Goal: Task Accomplishment & Management: Complete application form

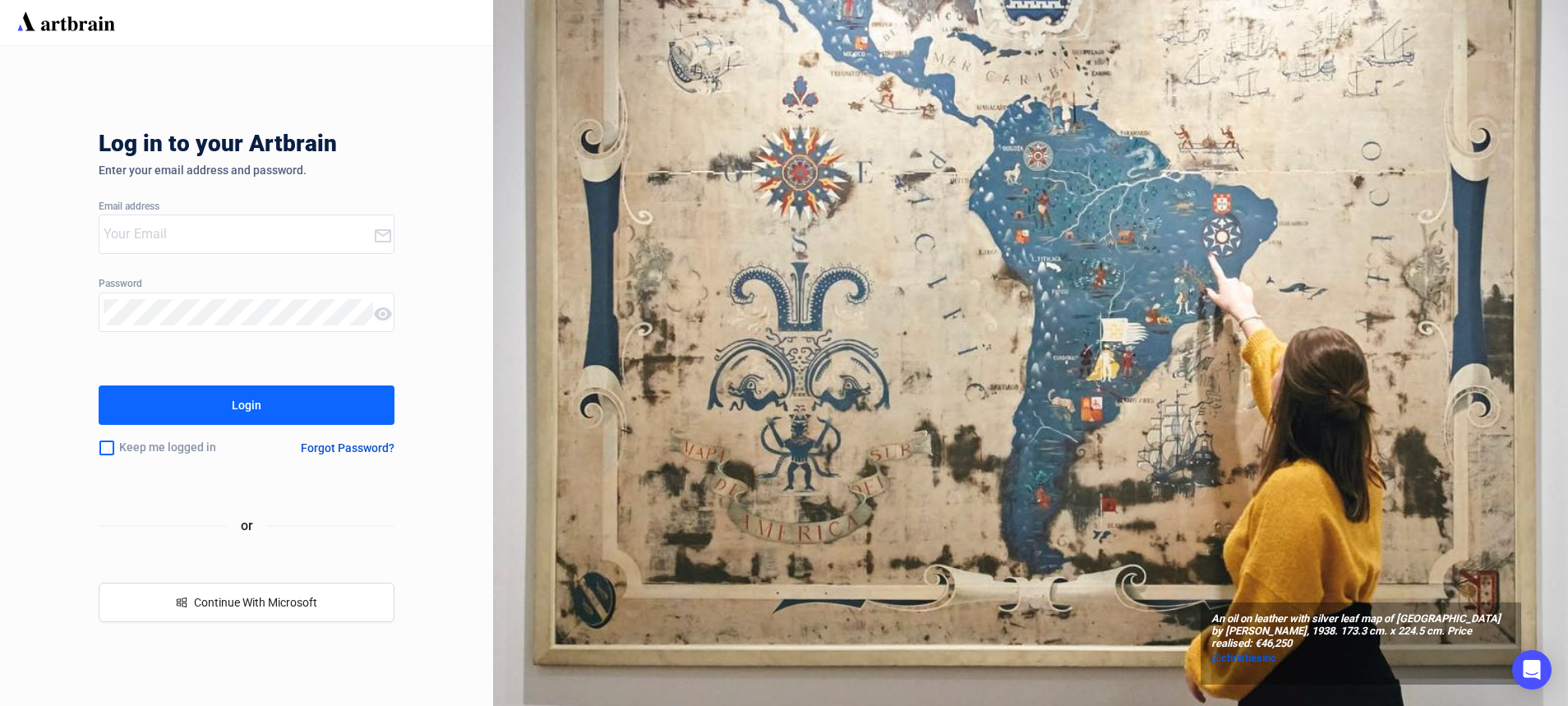
type input "[PERSON_NAME][EMAIL_ADDRESS][PERSON_NAME][DOMAIN_NAME]"
click at [107, 444] on input "checkbox" at bounding box center [107, 447] width 16 height 35
checkbox input "true"
click at [183, 422] on button "Login" at bounding box center [247, 405] width 296 height 40
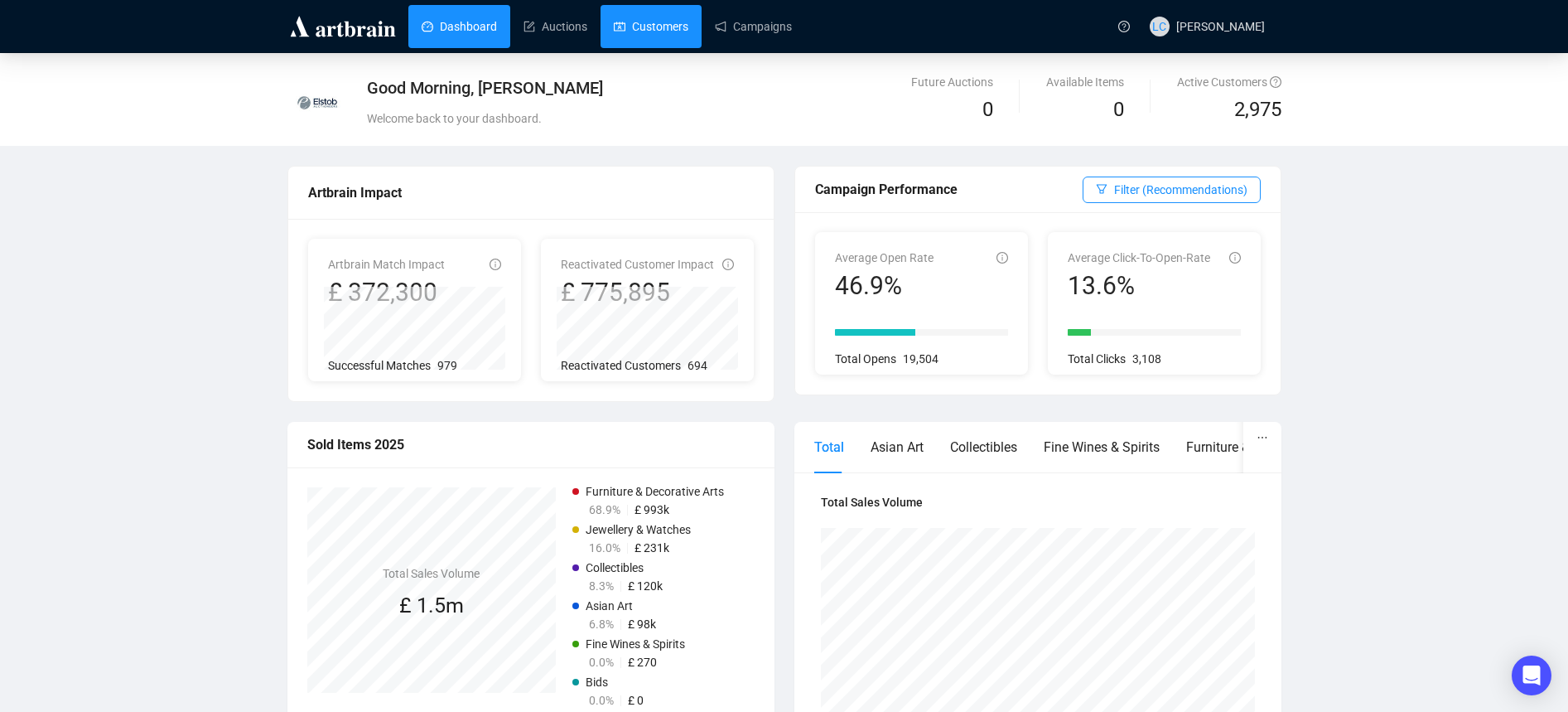
click at [660, 14] on link "Customers" at bounding box center [650, 26] width 74 height 43
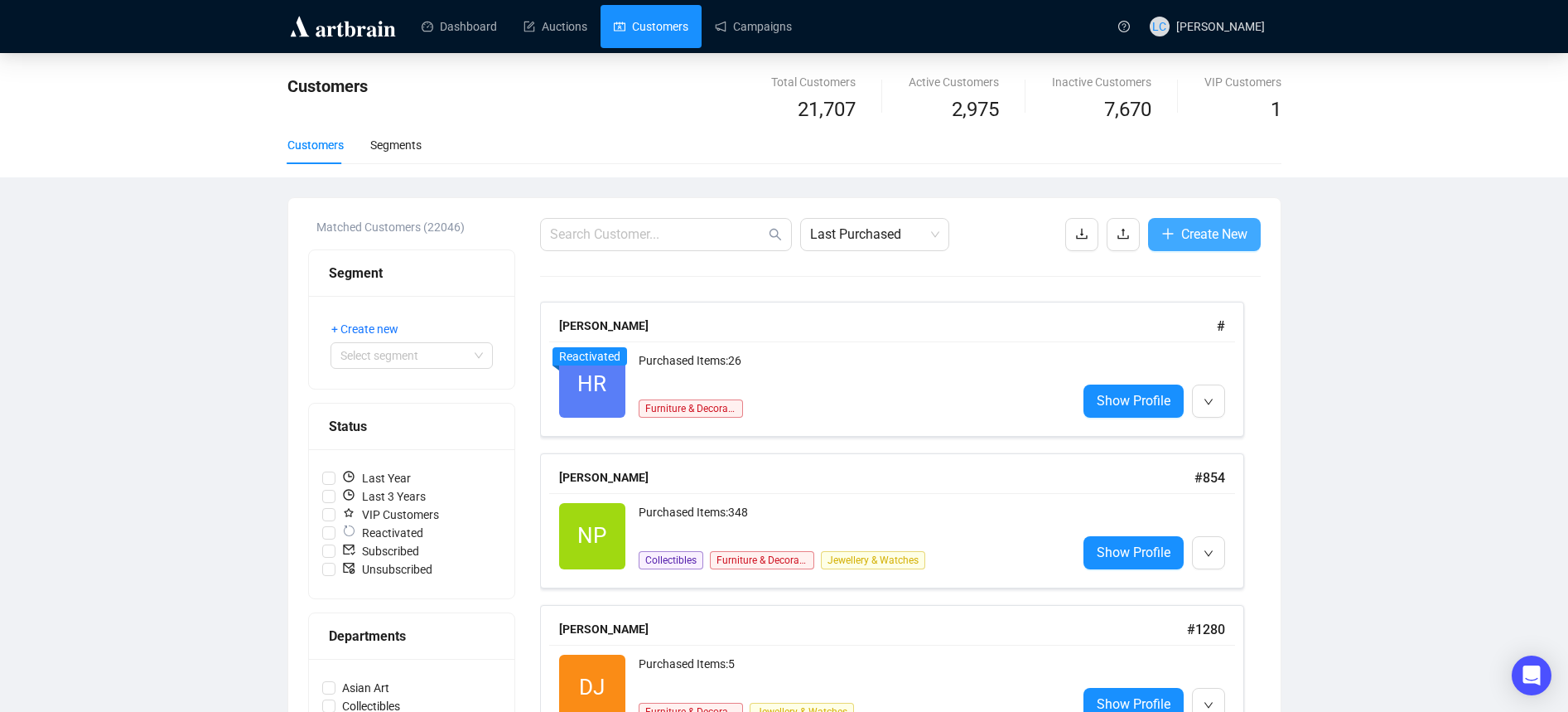
click at [1227, 240] on span "Create New" at bounding box center [1214, 234] width 66 height 20
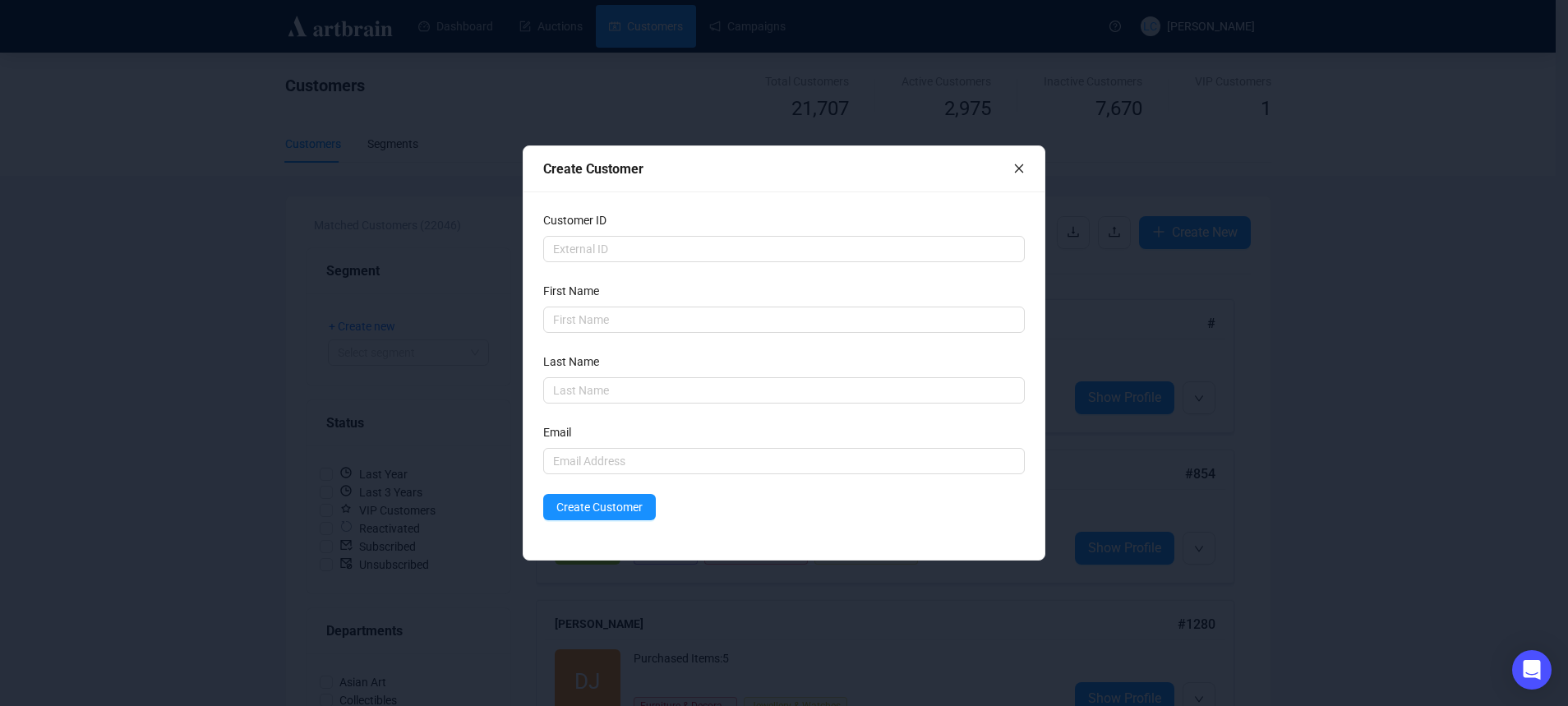
drag, startPoint x: 571, startPoint y: 245, endPoint x: 538, endPoint y: 290, distance: 55.8
click at [538, 290] on div "Customer ID First Name Last Name Email Create Customer" at bounding box center [784, 375] width 521 height 368
click at [589, 318] on input "text" at bounding box center [784, 320] width 482 height 26
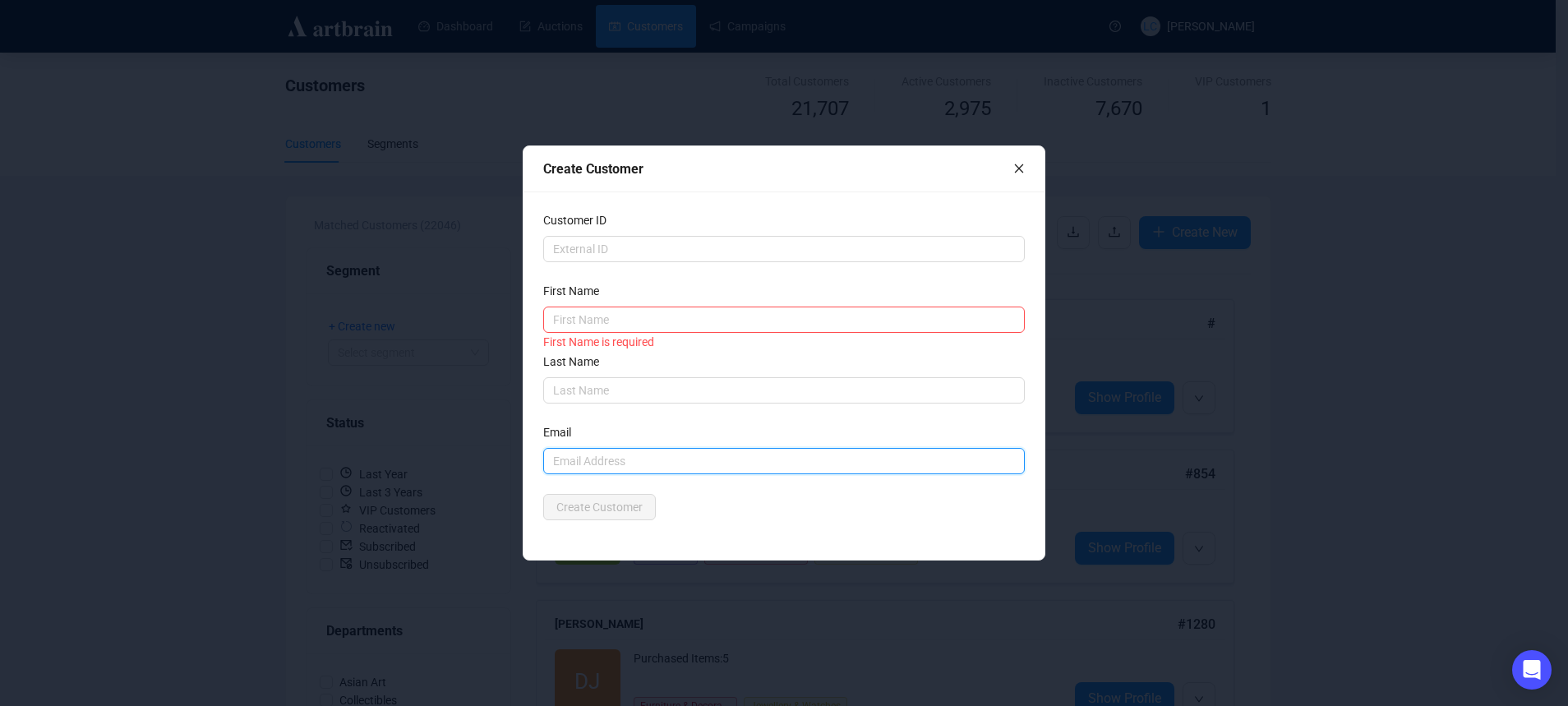
paste input "[EMAIL_ADDRESS][DOMAIN_NAME]"
type input "[EMAIL_ADDRESS][DOMAIN_NAME]"
paste input "[PERSON_NAME]"
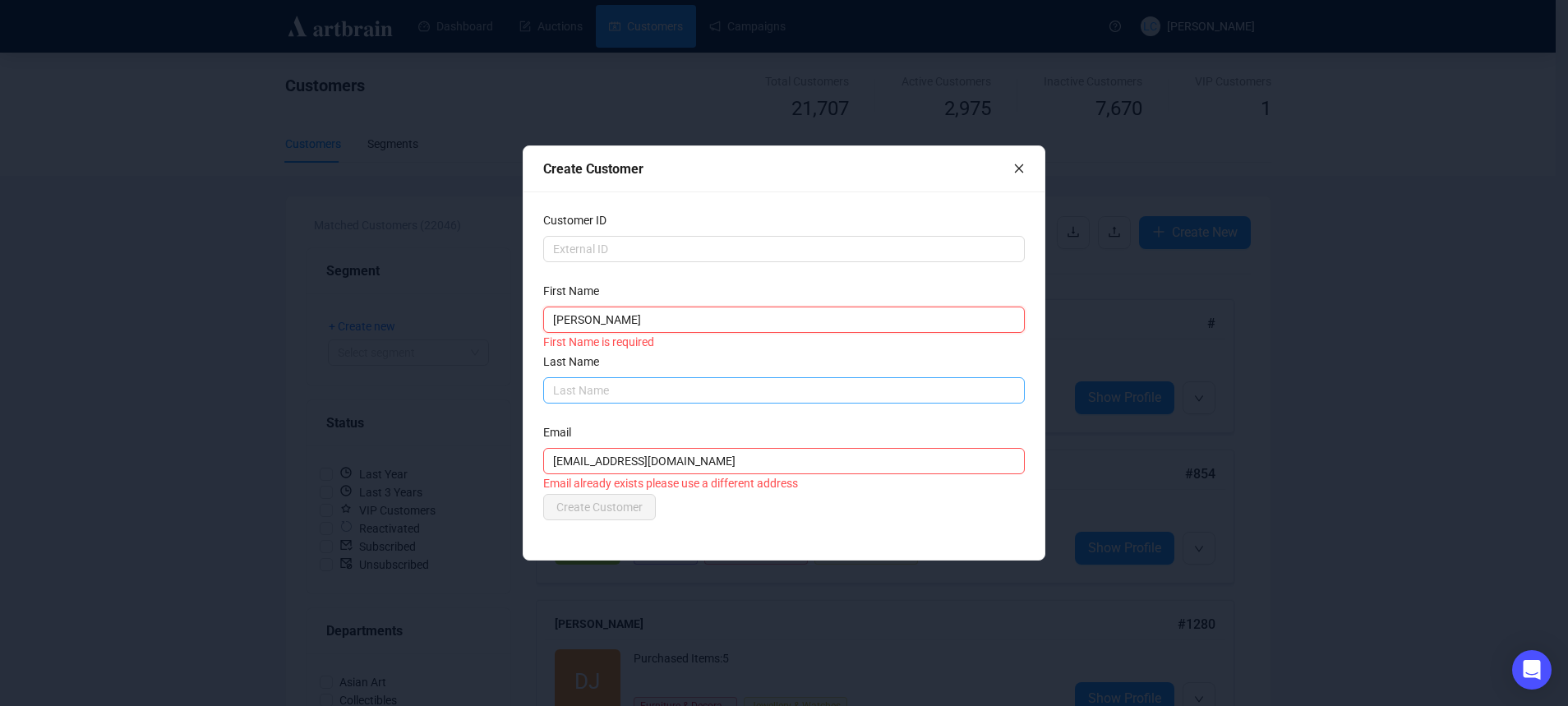
type input "[PERSON_NAME]"
click at [589, 382] on input "text" at bounding box center [784, 390] width 482 height 26
type input "[PERSON_NAME]"
click at [641, 409] on form "Customer ID First Name [PERSON_NAME] Last Name [PERSON_NAME] Last Name is requi…" at bounding box center [784, 365] width 482 height 309
click at [1020, 164] on icon "close" at bounding box center [1019, 168] width 12 height 12
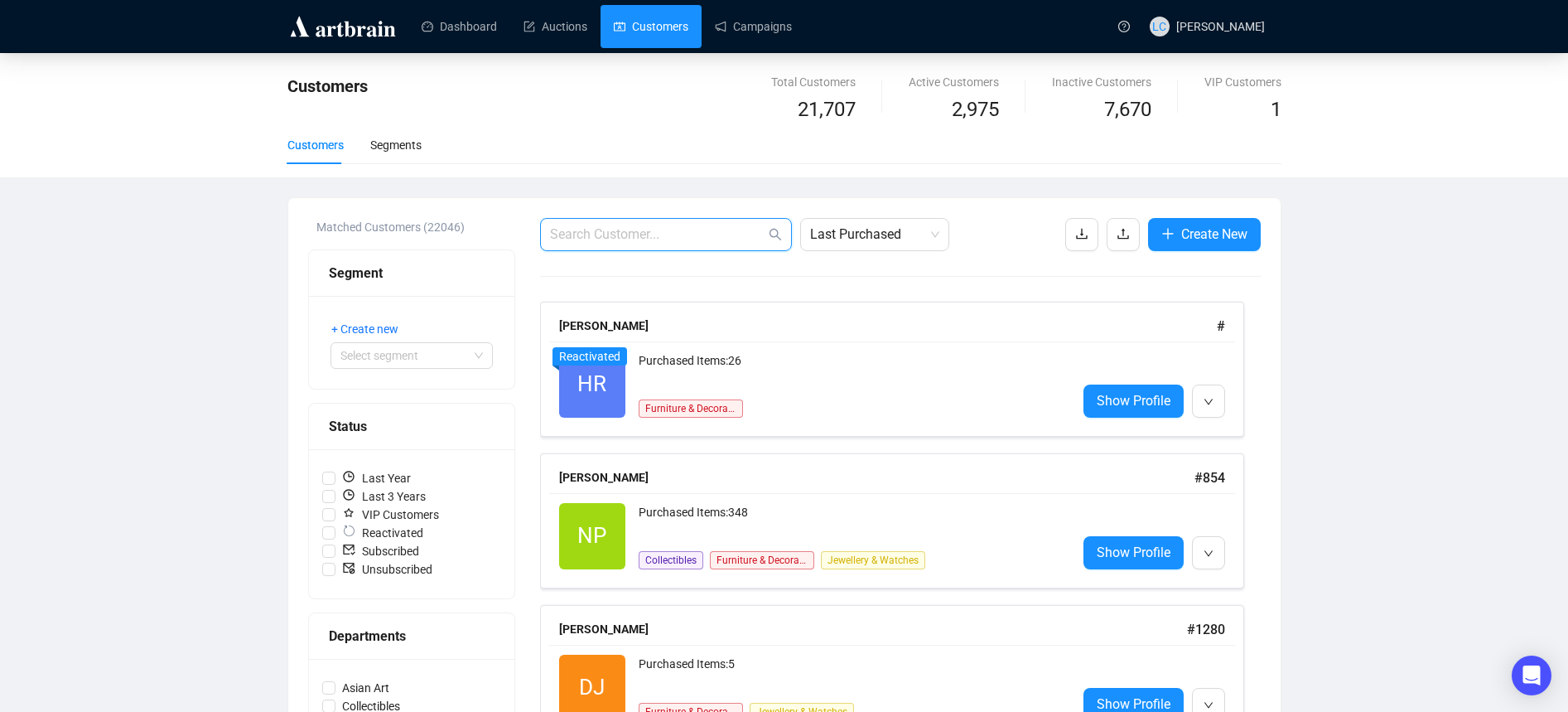
click at [675, 244] on input "text" at bounding box center [657, 234] width 216 height 20
paste input "[PERSON_NAME]"
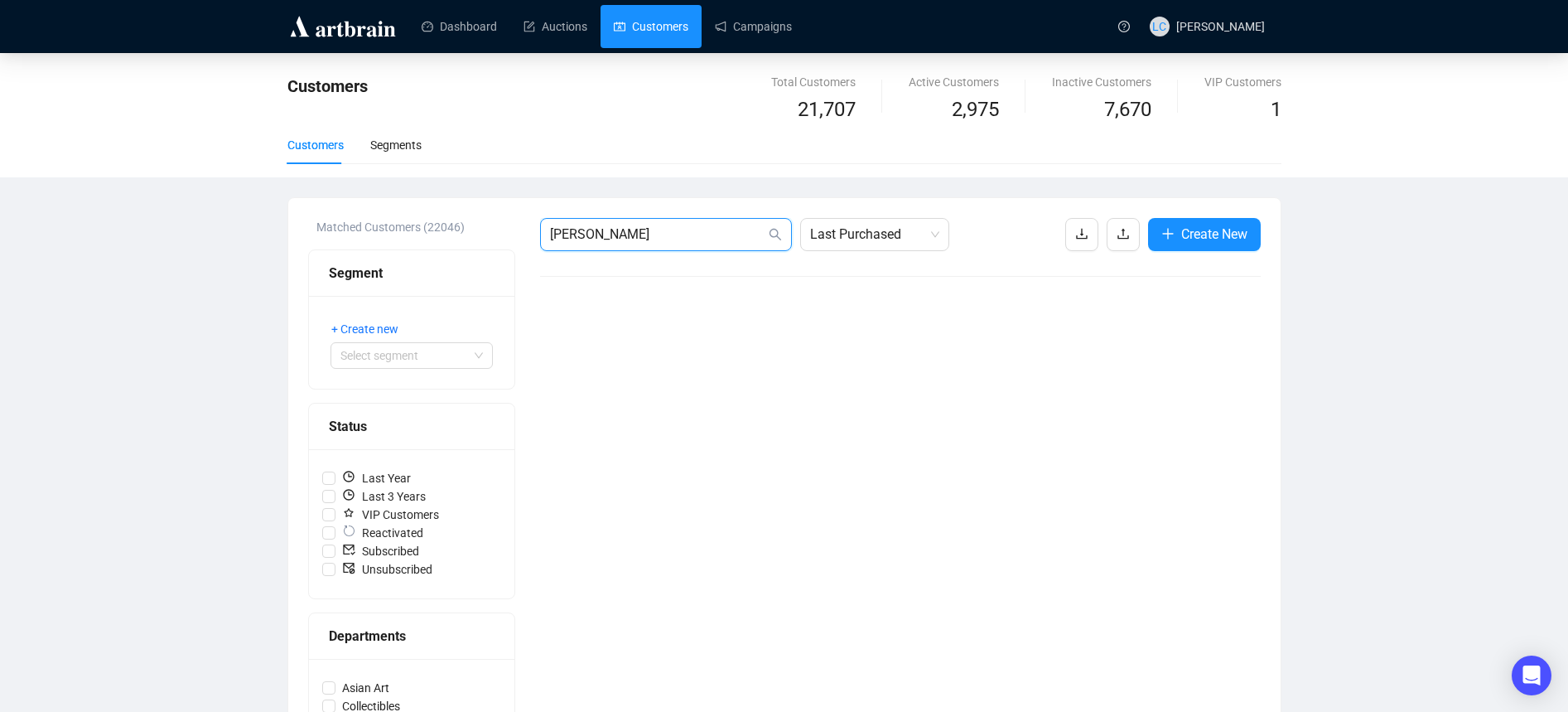
drag, startPoint x: 660, startPoint y: 238, endPoint x: 542, endPoint y: 231, distance: 118.2
click at [542, 231] on span "[PERSON_NAME]" at bounding box center [666, 234] width 251 height 33
click at [584, 233] on input "bindelle" at bounding box center [657, 234] width 216 height 20
paste input "1@[DOMAIN_NAME]"
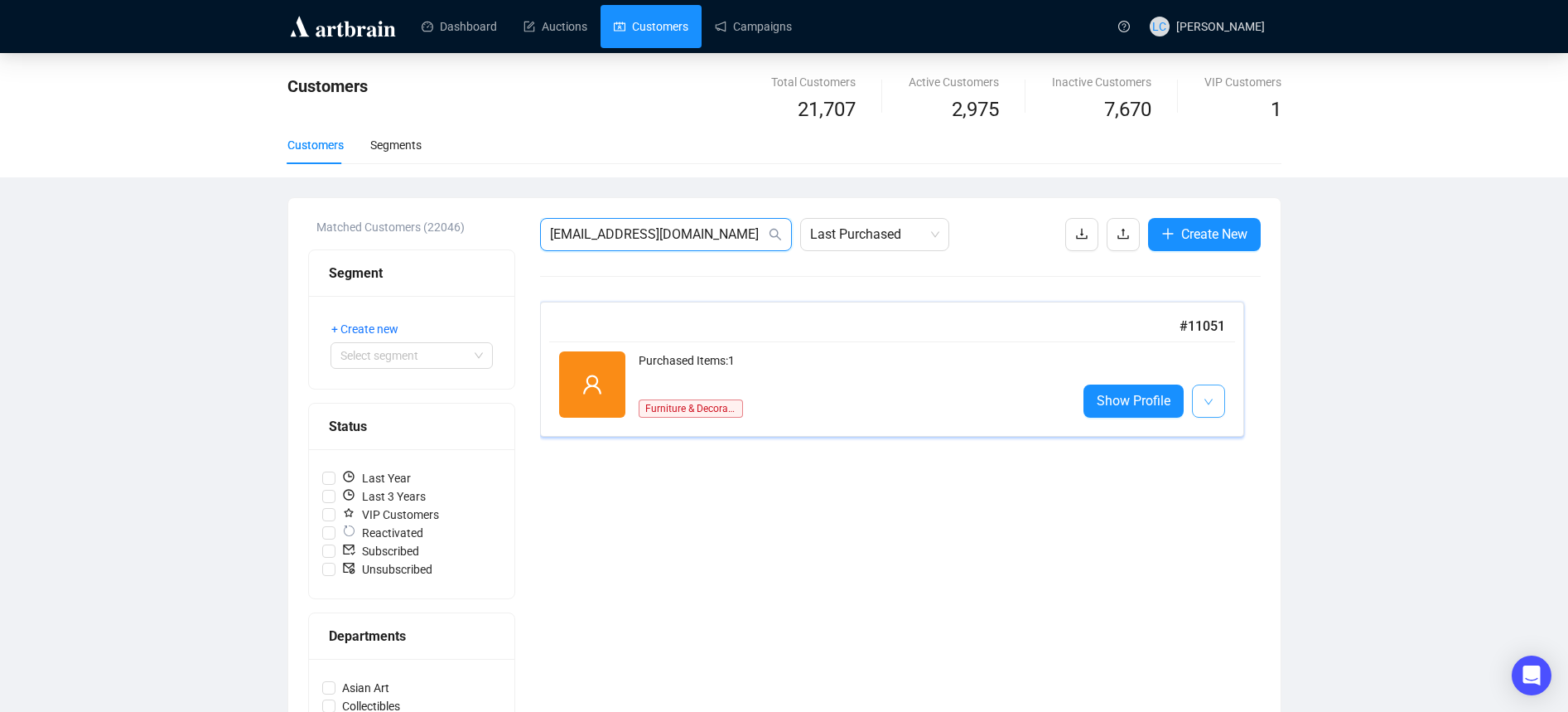
type input "[EMAIL_ADDRESS][DOMAIN_NAME]"
click at [1208, 394] on span "button" at bounding box center [1208, 401] width 10 height 20
click at [1135, 406] on span "Show Profile" at bounding box center [1133, 401] width 74 height 20
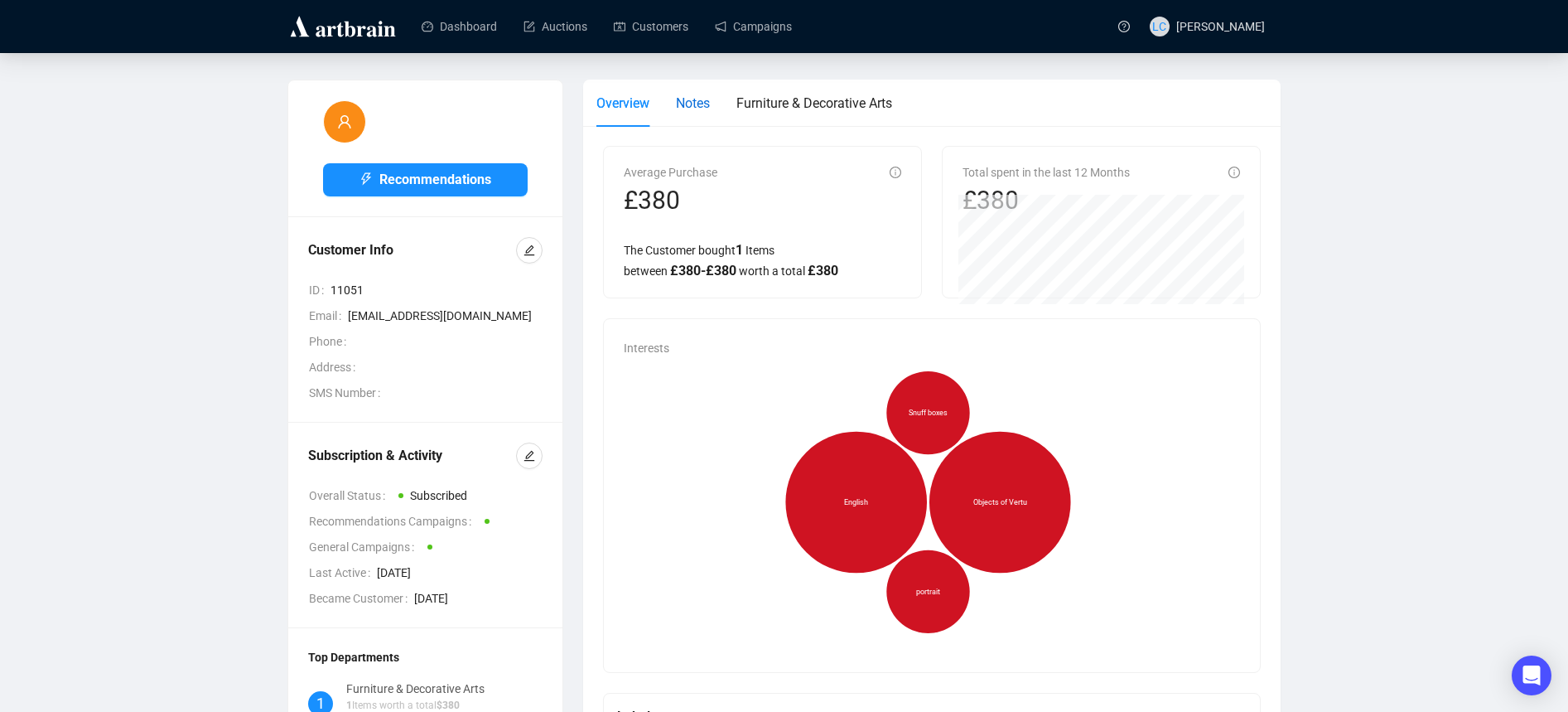
click at [705, 106] on span "Notes" at bounding box center [693, 103] width 34 height 15
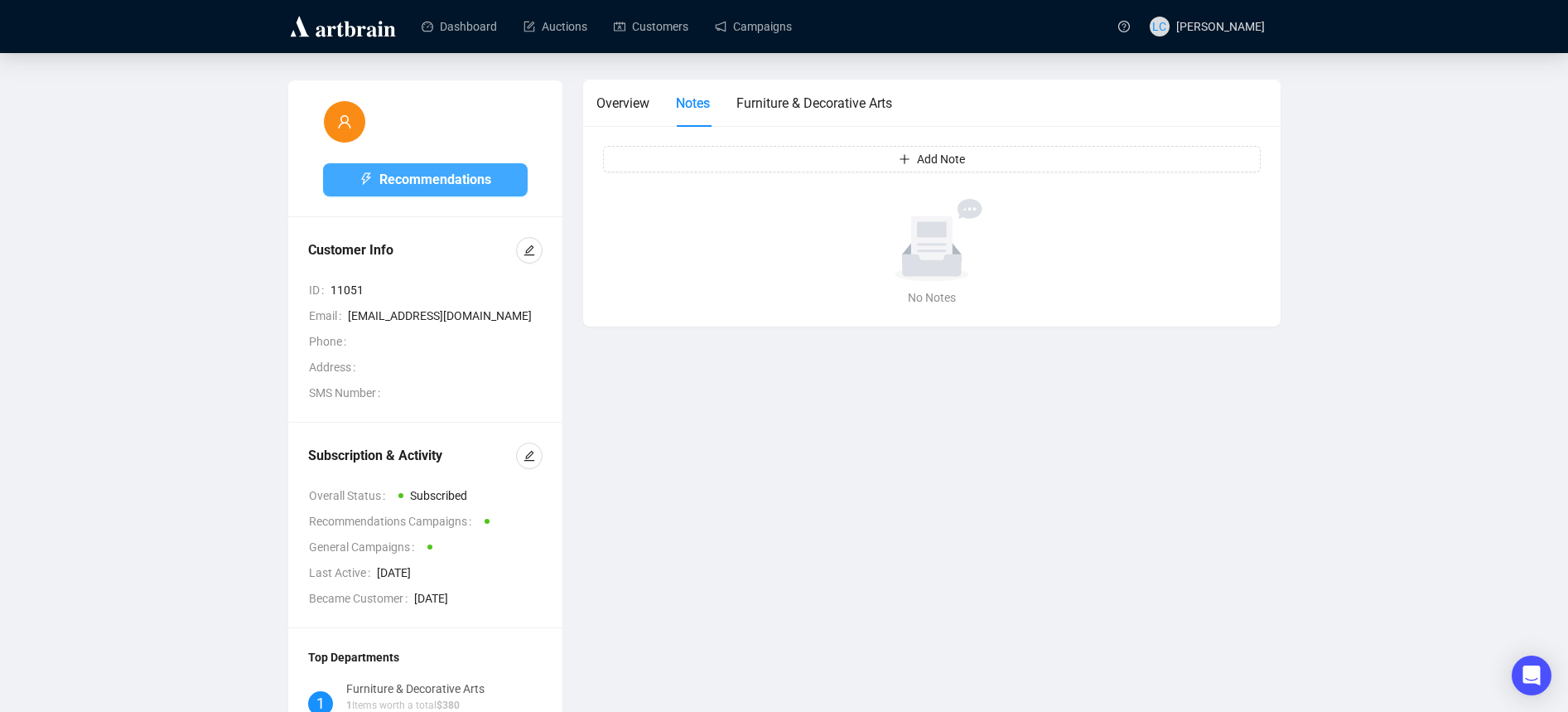
click at [457, 177] on span "Recommendations" at bounding box center [435, 179] width 112 height 20
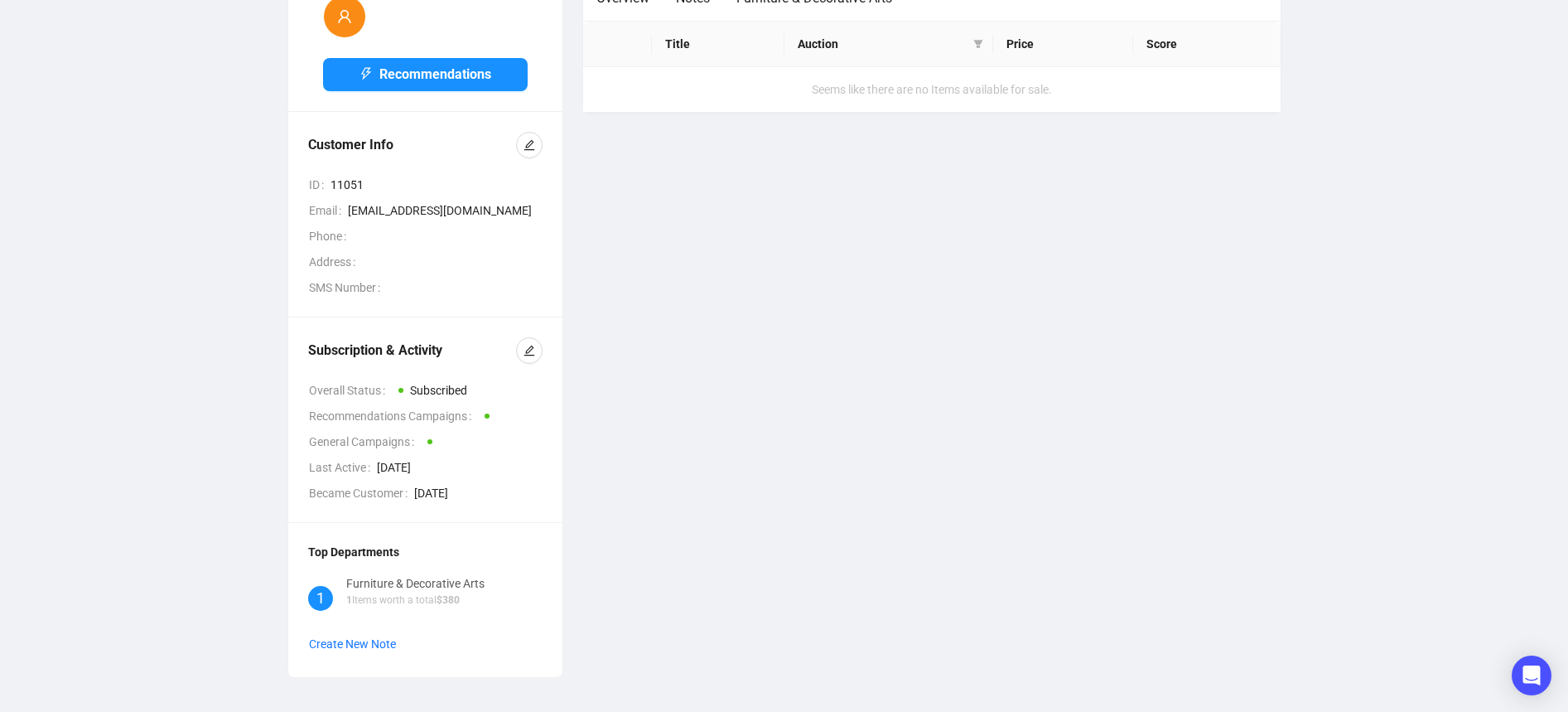
scroll to position [118, 0]
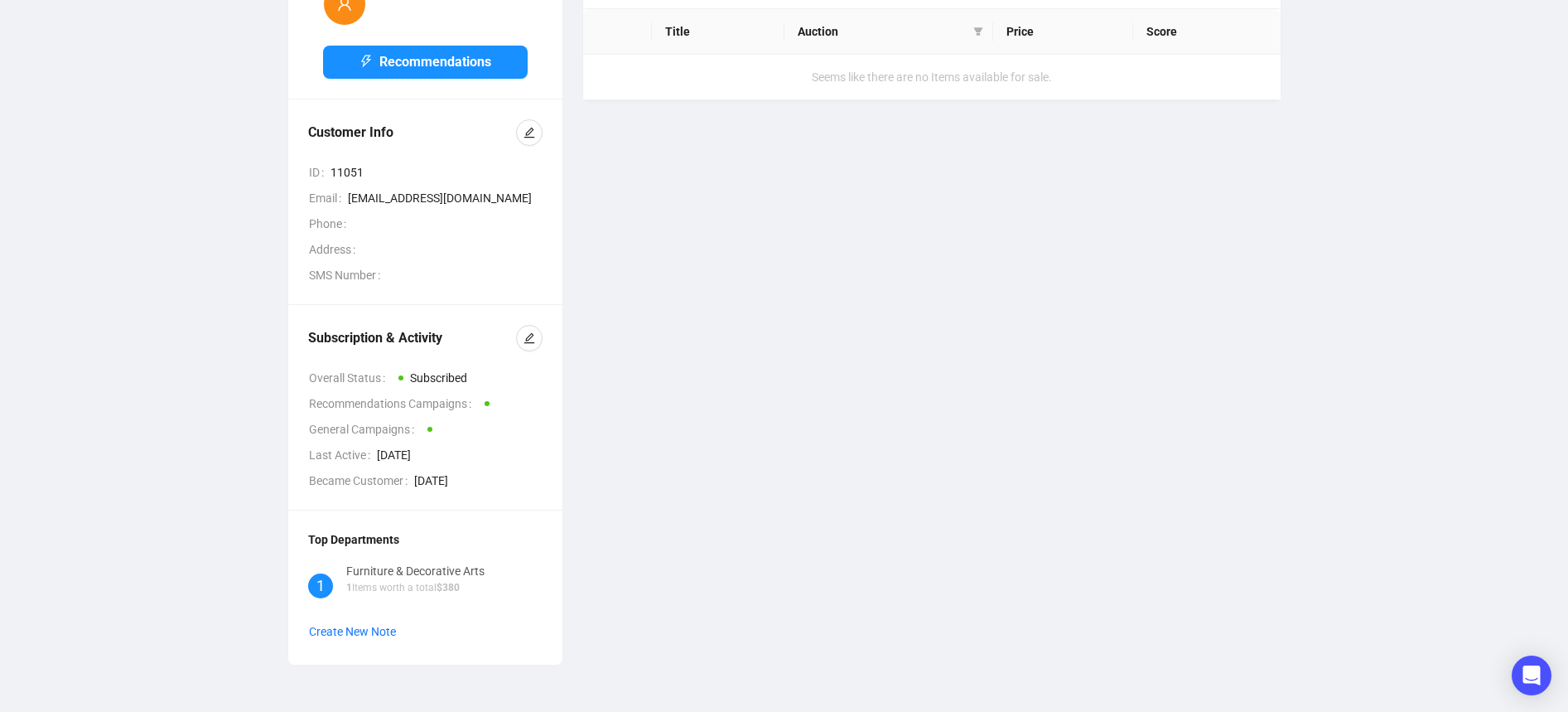
click at [446, 582] on span "$ 380" at bounding box center [447, 588] width 23 height 12
click at [451, 570] on div "Furniture & Decorative Arts" at bounding box center [415, 570] width 138 height 18
click at [531, 333] on icon "edit" at bounding box center [529, 339] width 12 height 12
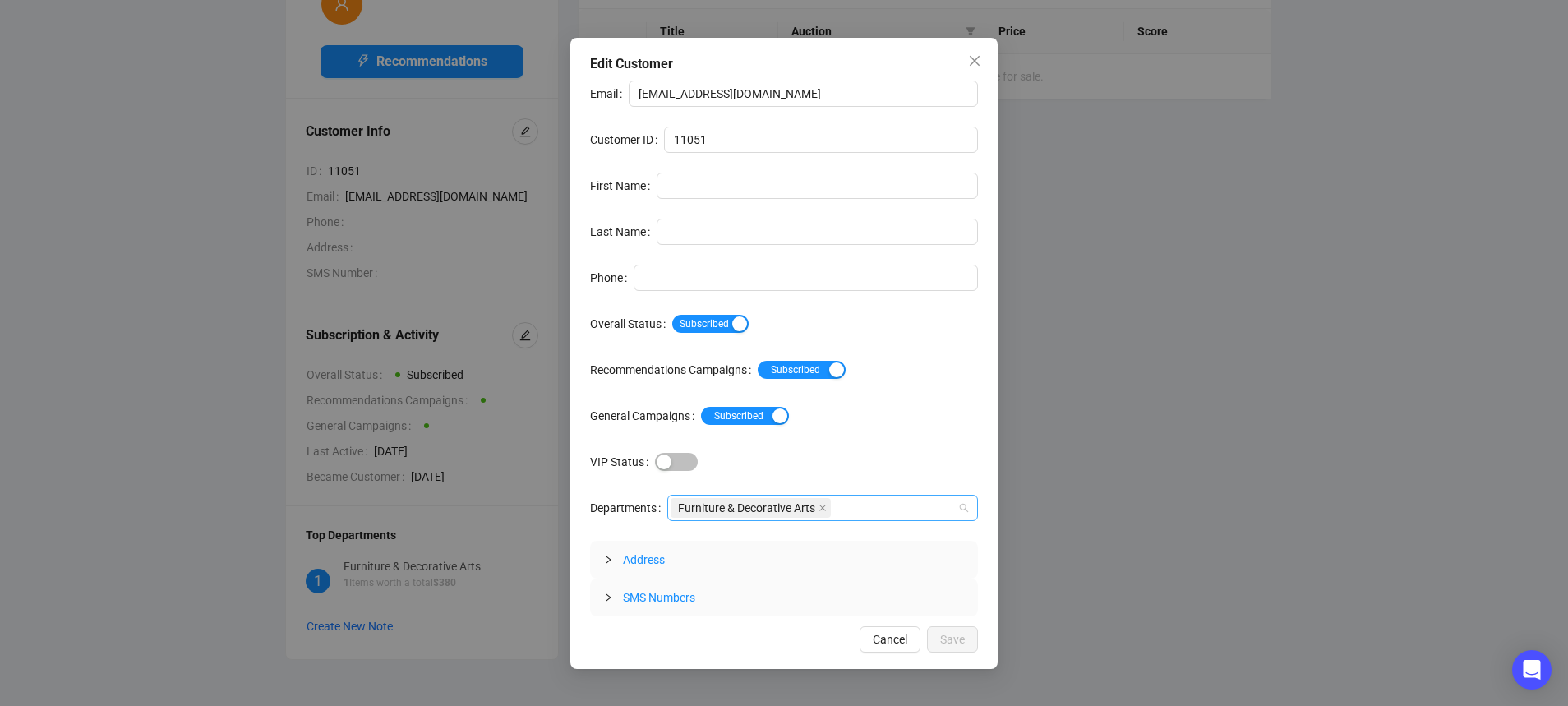
click at [872, 507] on div "Furniture & Decorative Arts" at bounding box center [814, 507] width 287 height 23
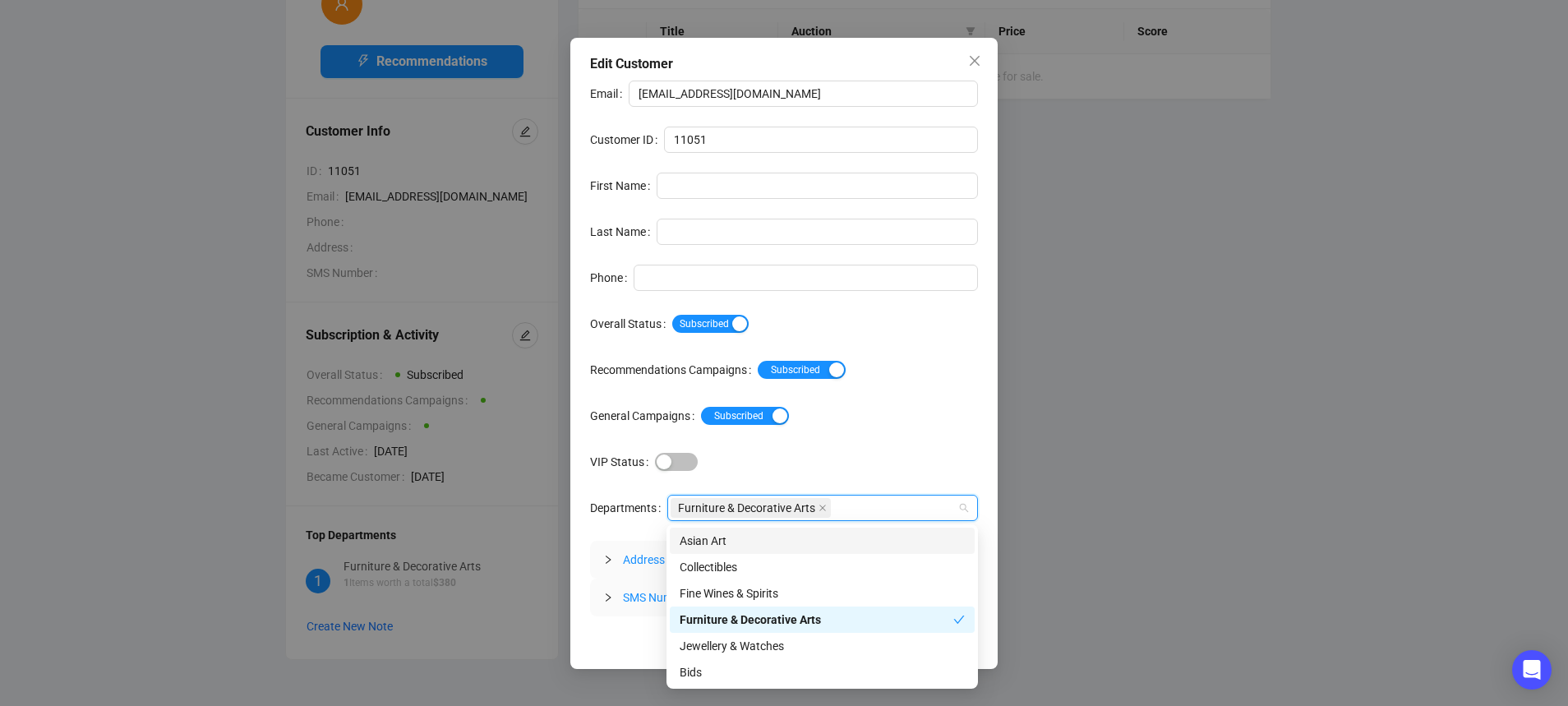
click at [937, 438] on div "Email [EMAIL_ADDRESS][DOMAIN_NAME] Customer ID 11051 First Name Last Name Phone…" at bounding box center [784, 348] width 388 height 536
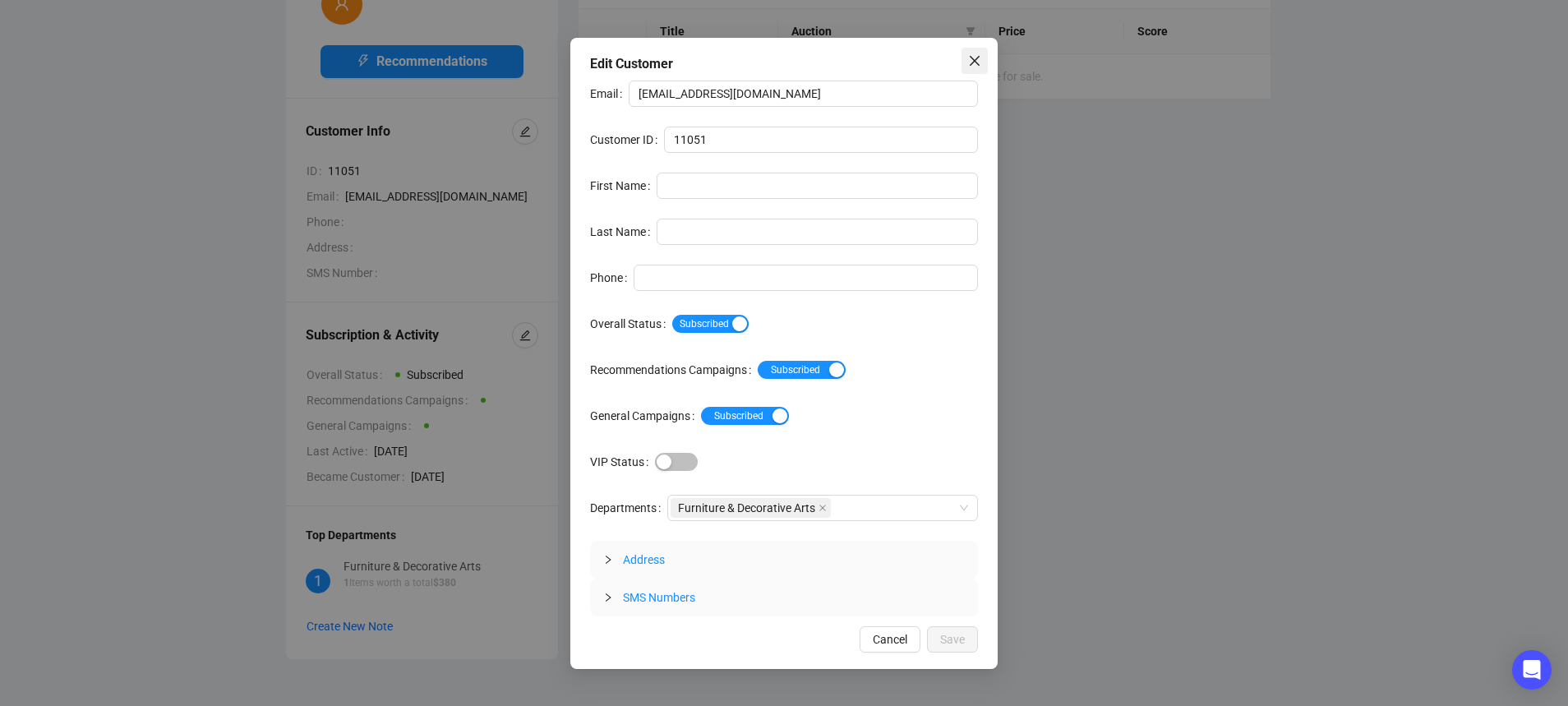
click at [974, 67] on icon "close" at bounding box center [975, 61] width 14 height 14
